Goal: Contribute content: Contribute content

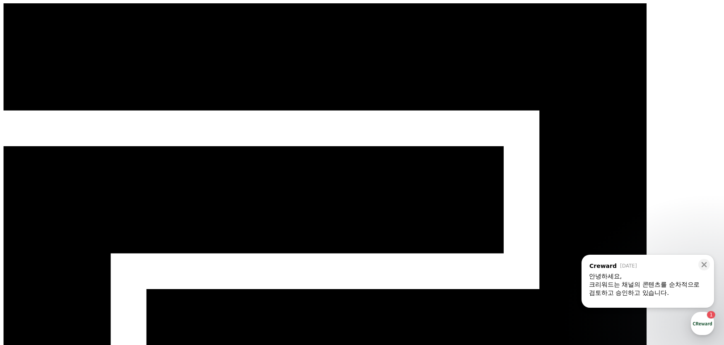
click at [702, 319] on div "button" at bounding box center [702, 323] width 23 height 23
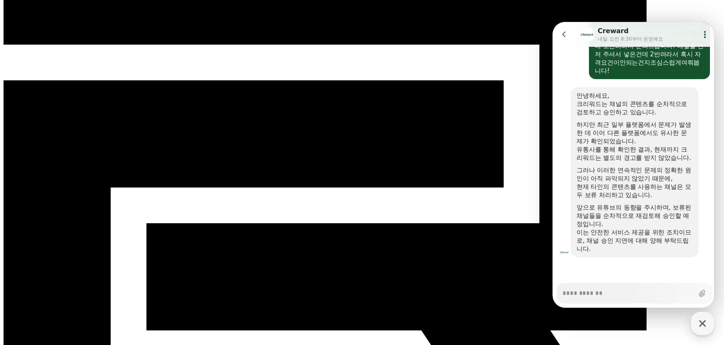
scroll to position [83, 0]
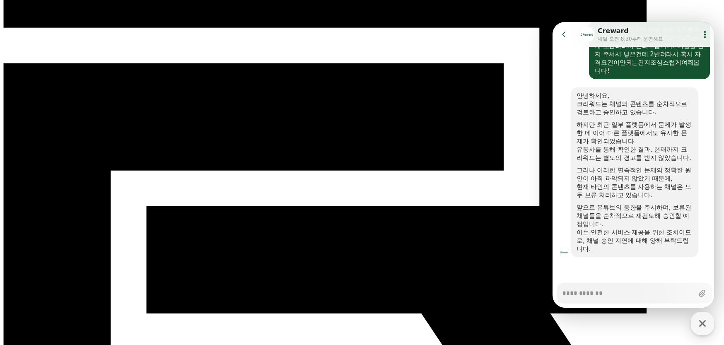
type textarea "*"
click at [560, 35] on button "Go to previous page" at bounding box center [568, 34] width 22 height 17
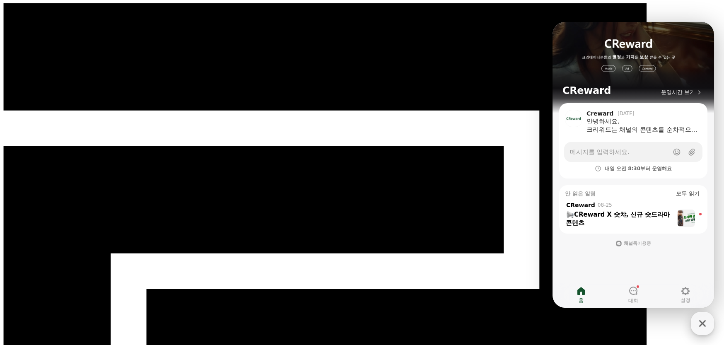
click at [703, 328] on icon "button" at bounding box center [702, 323] width 15 height 15
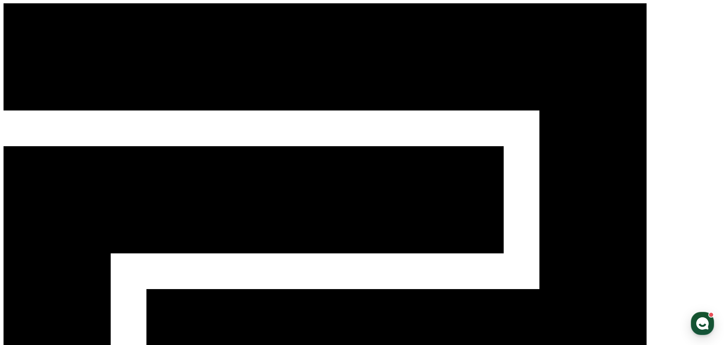
select select "**********"
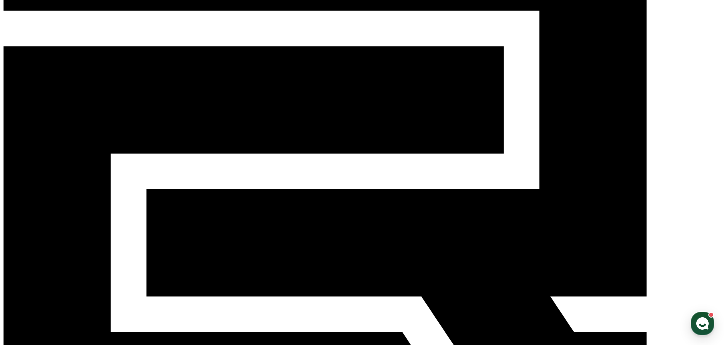
scroll to position [115, 0]
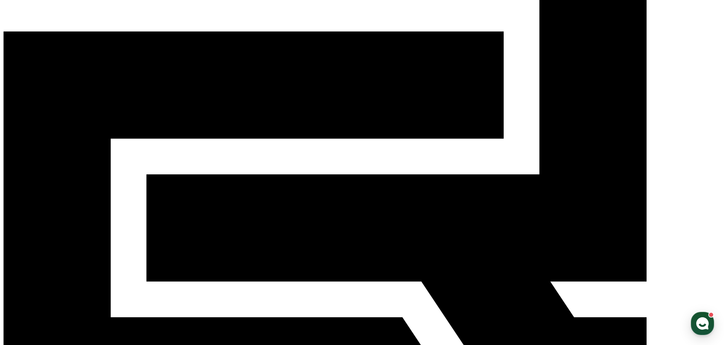
select select
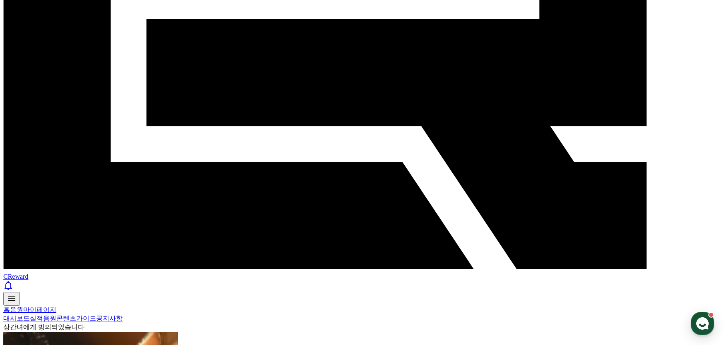
scroll to position [280, 0]
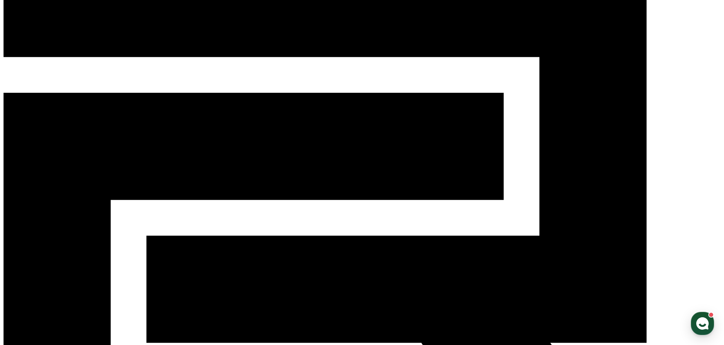
scroll to position [32, 0]
